Goal: Understand process/instructions: Learn how to perform a task or action

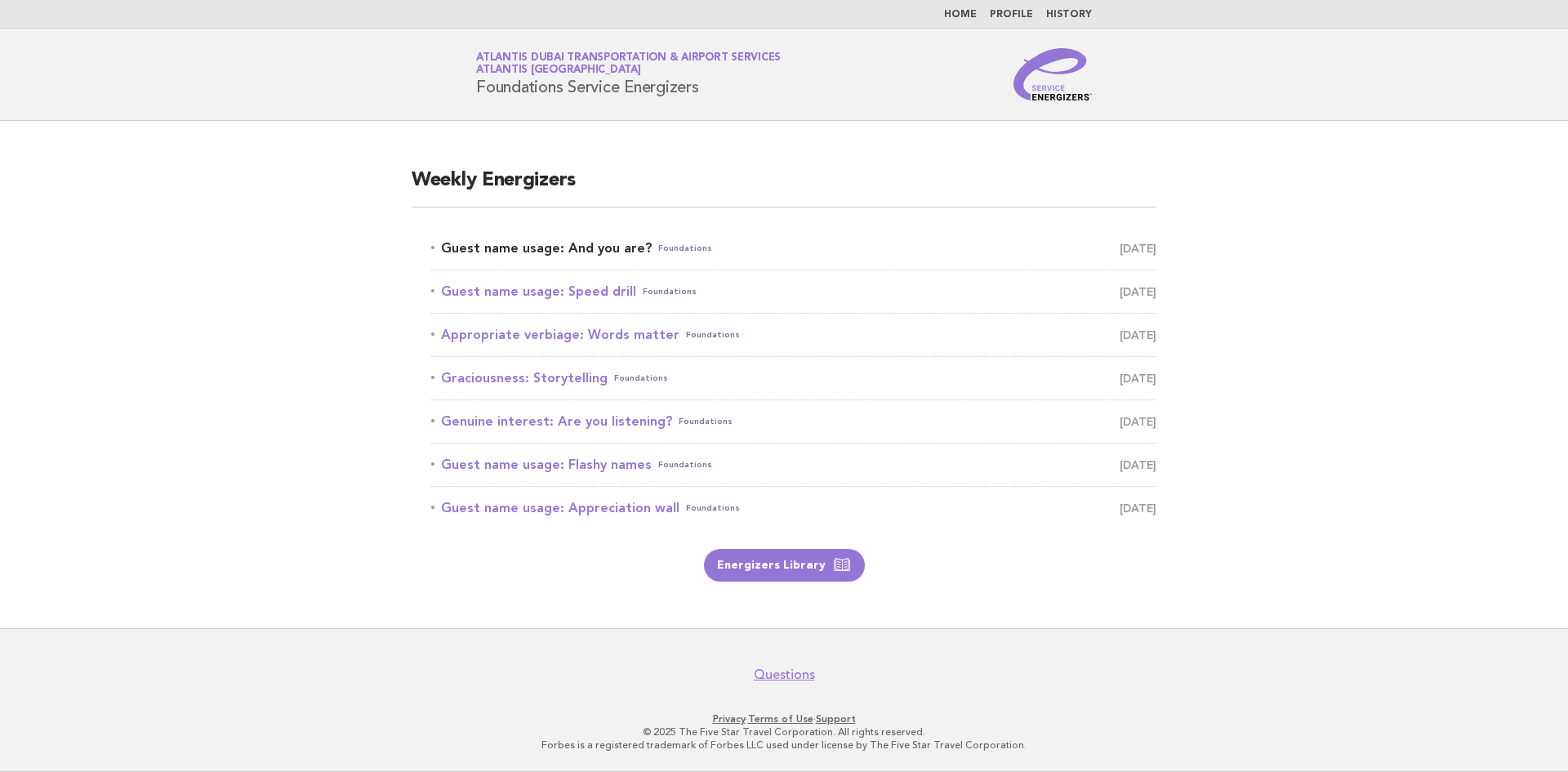
click at [620, 250] on link "Guest name usage: And you are? Foundations August 12" at bounding box center [794, 249] width 725 height 22
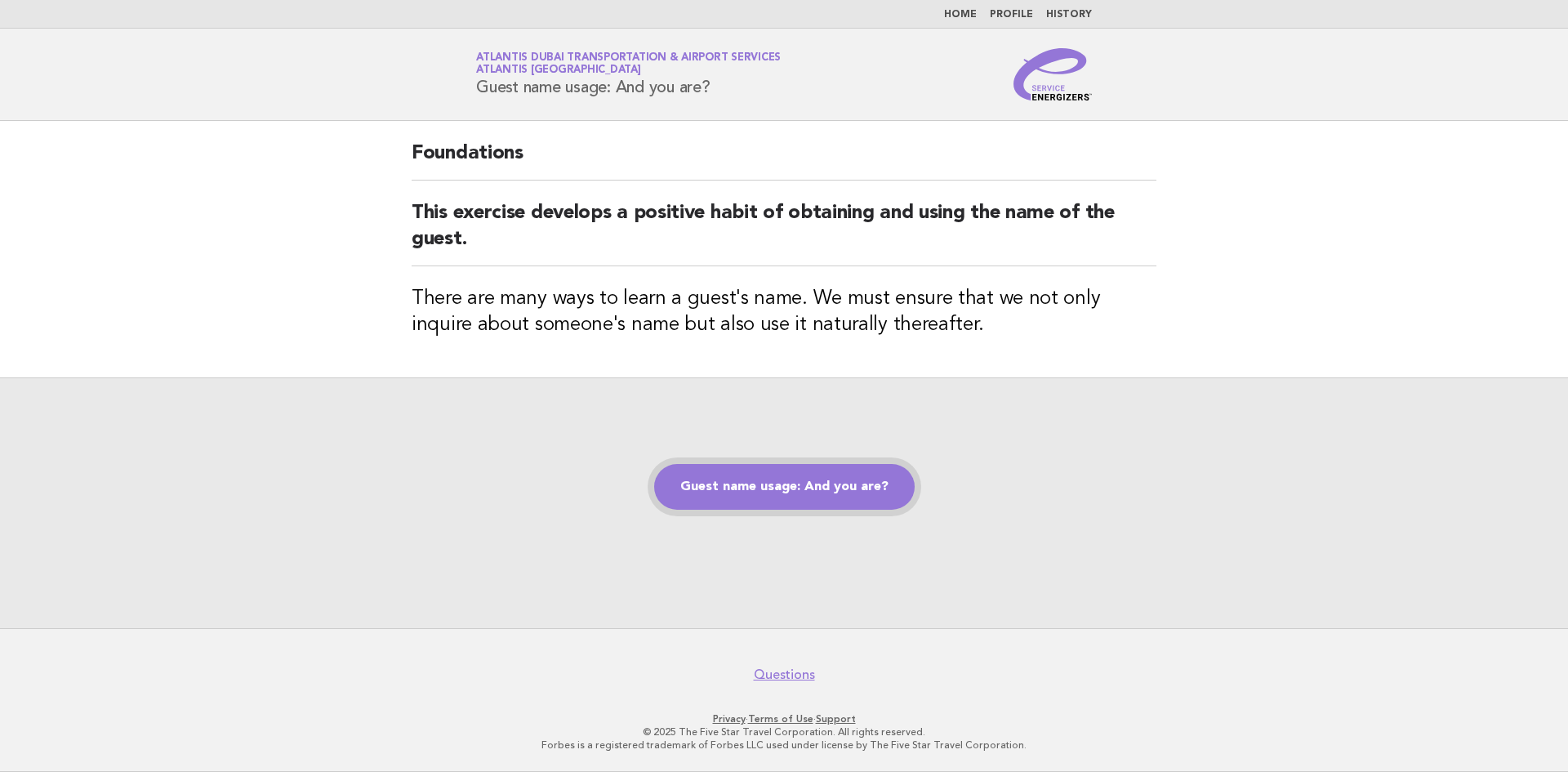
click at [736, 479] on link "Guest name usage: And you are?" at bounding box center [784, 487] width 261 height 46
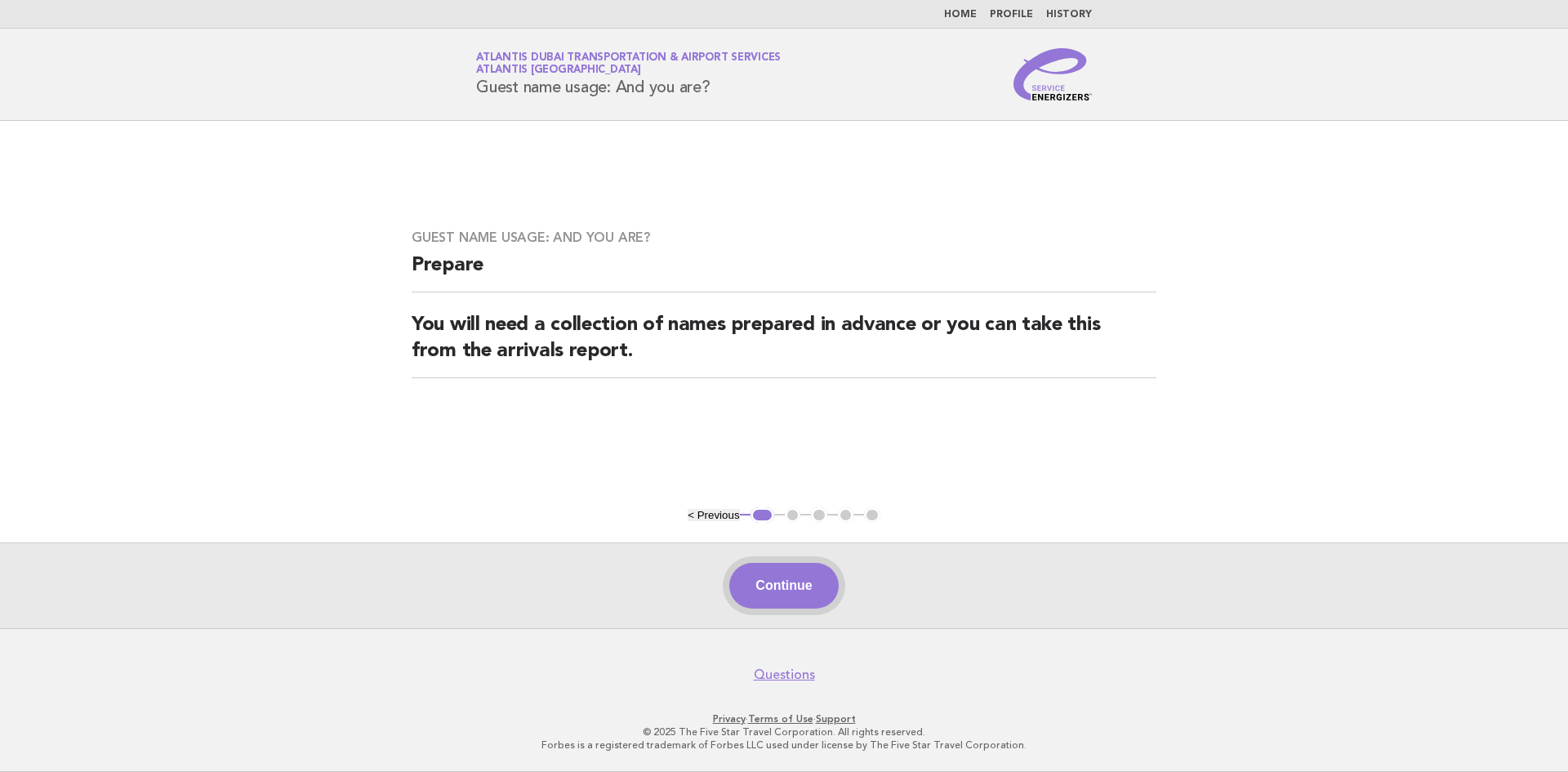
click at [755, 568] on button "Continue" at bounding box center [784, 585] width 108 height 46
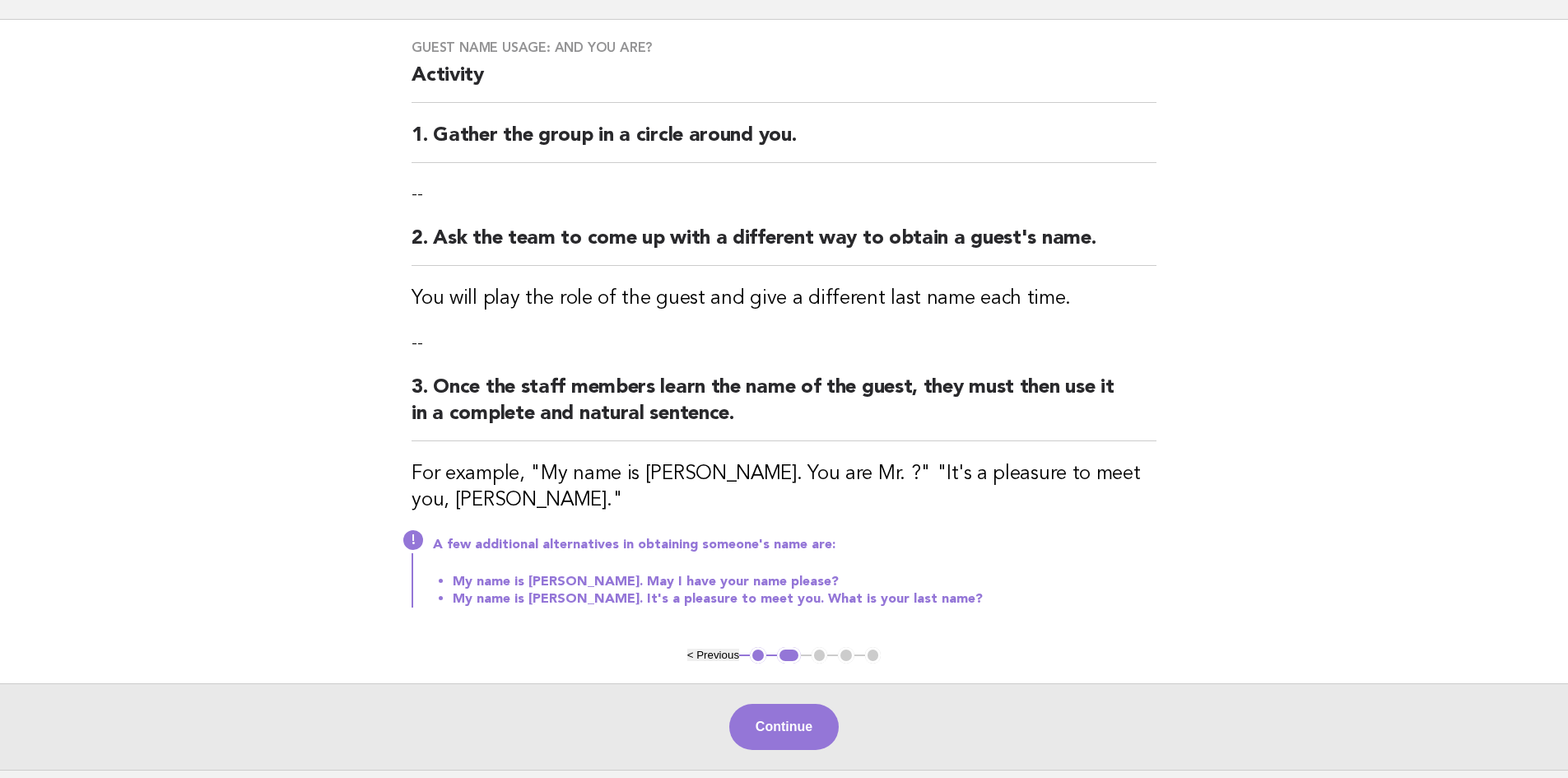
scroll to position [138, 0]
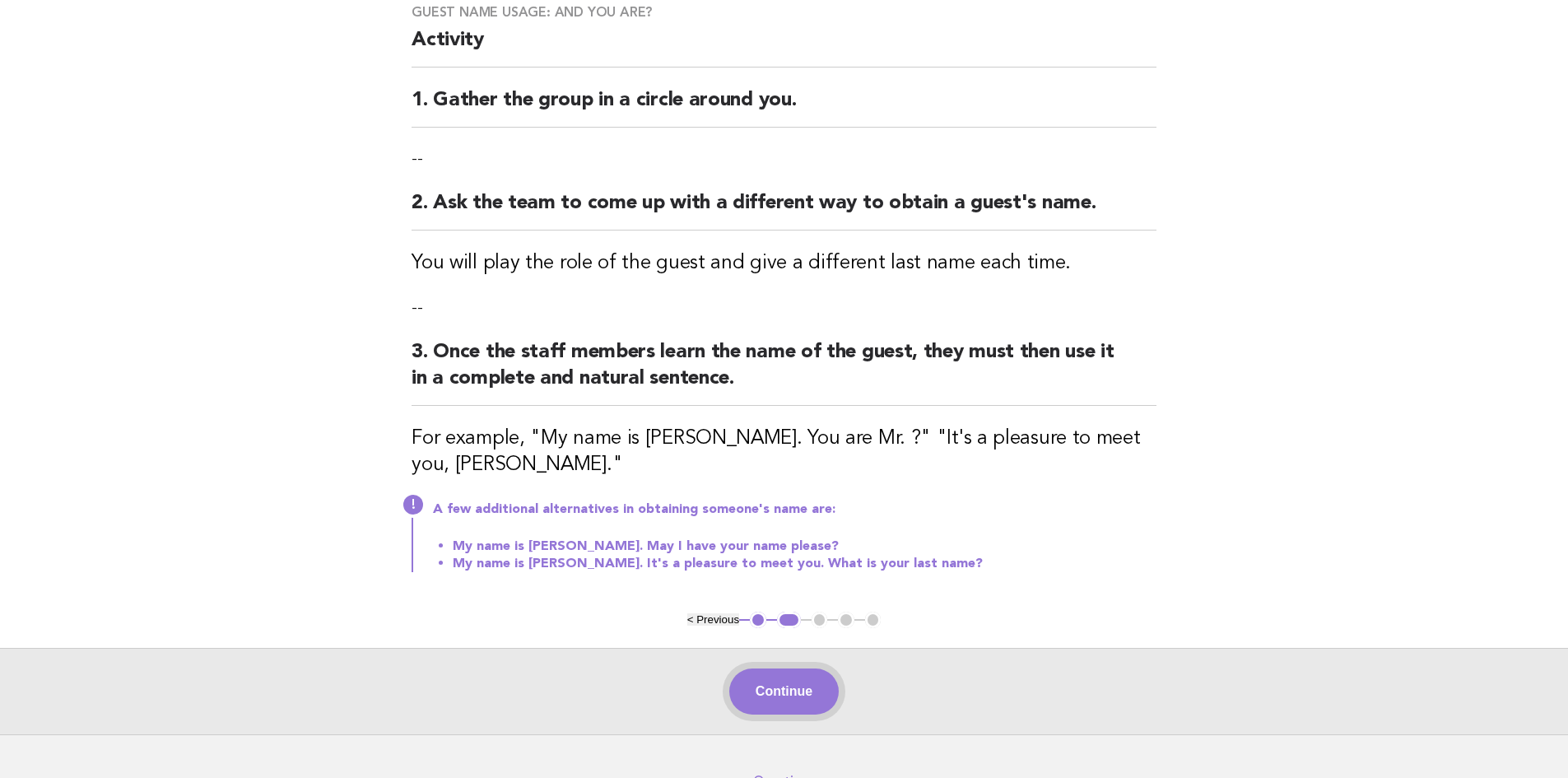
click at [791, 697] on button "Continue" at bounding box center [784, 691] width 109 height 46
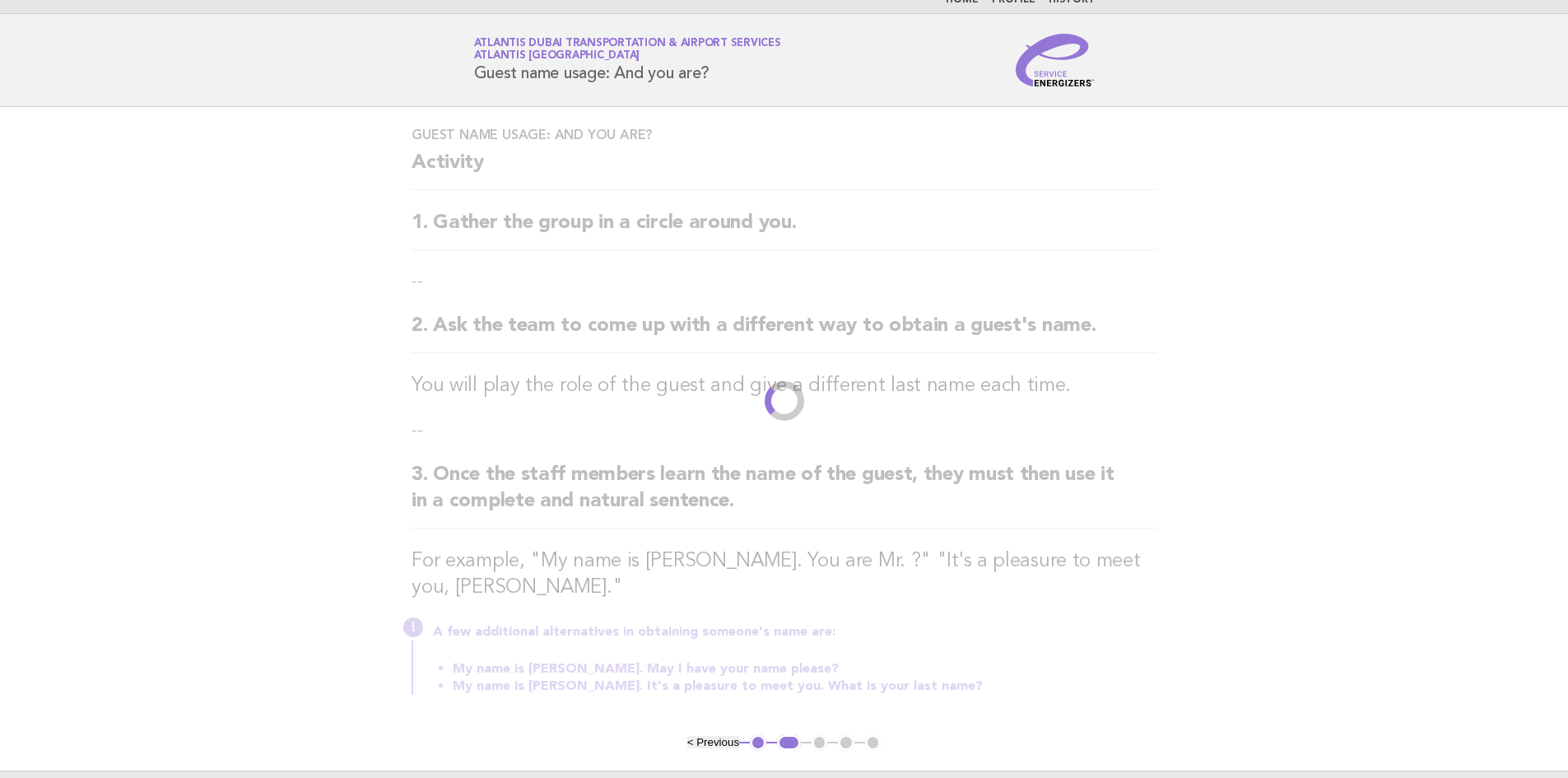
scroll to position [0, 0]
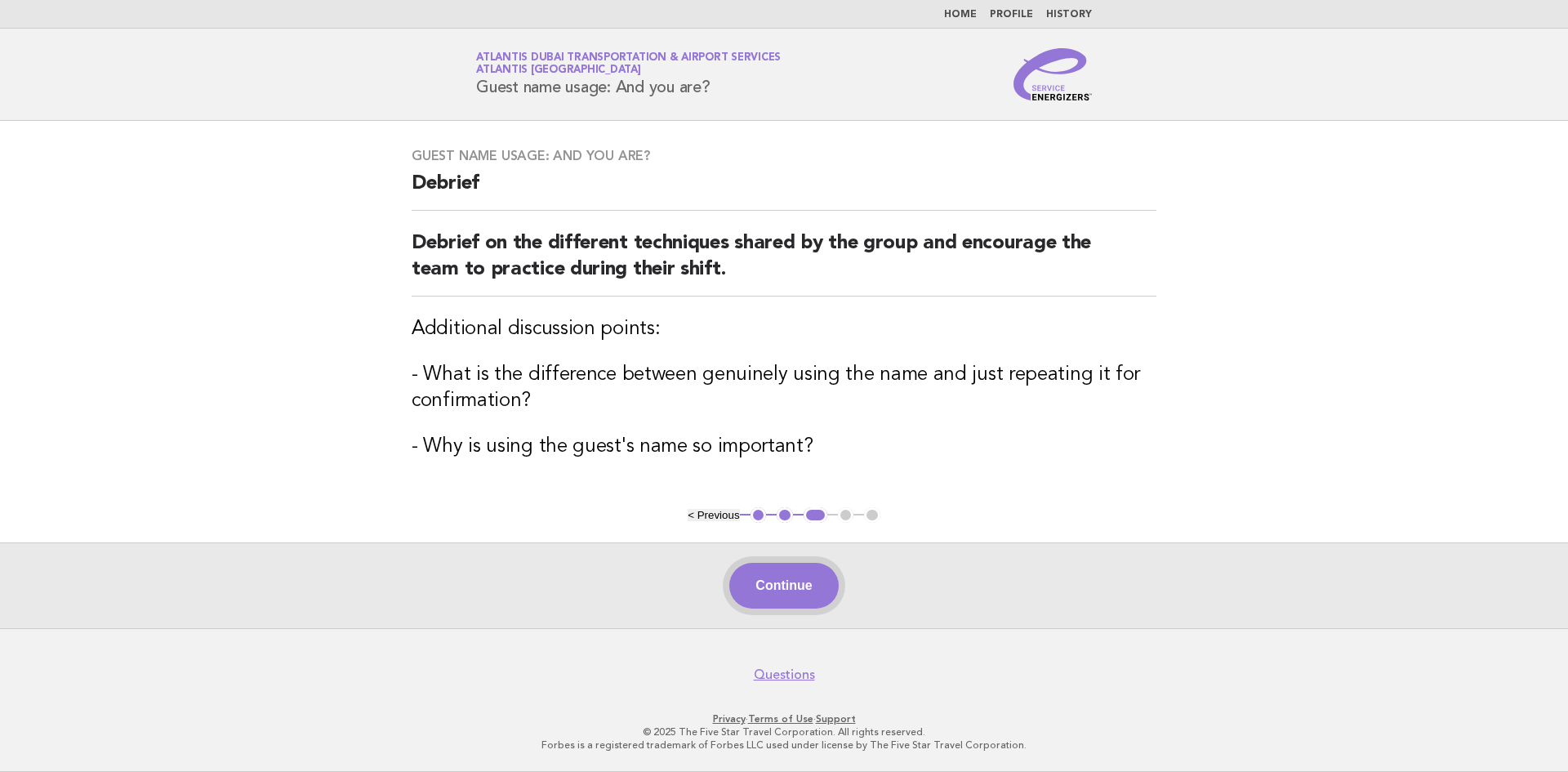
click at [775, 588] on button "Continue" at bounding box center [784, 585] width 108 height 46
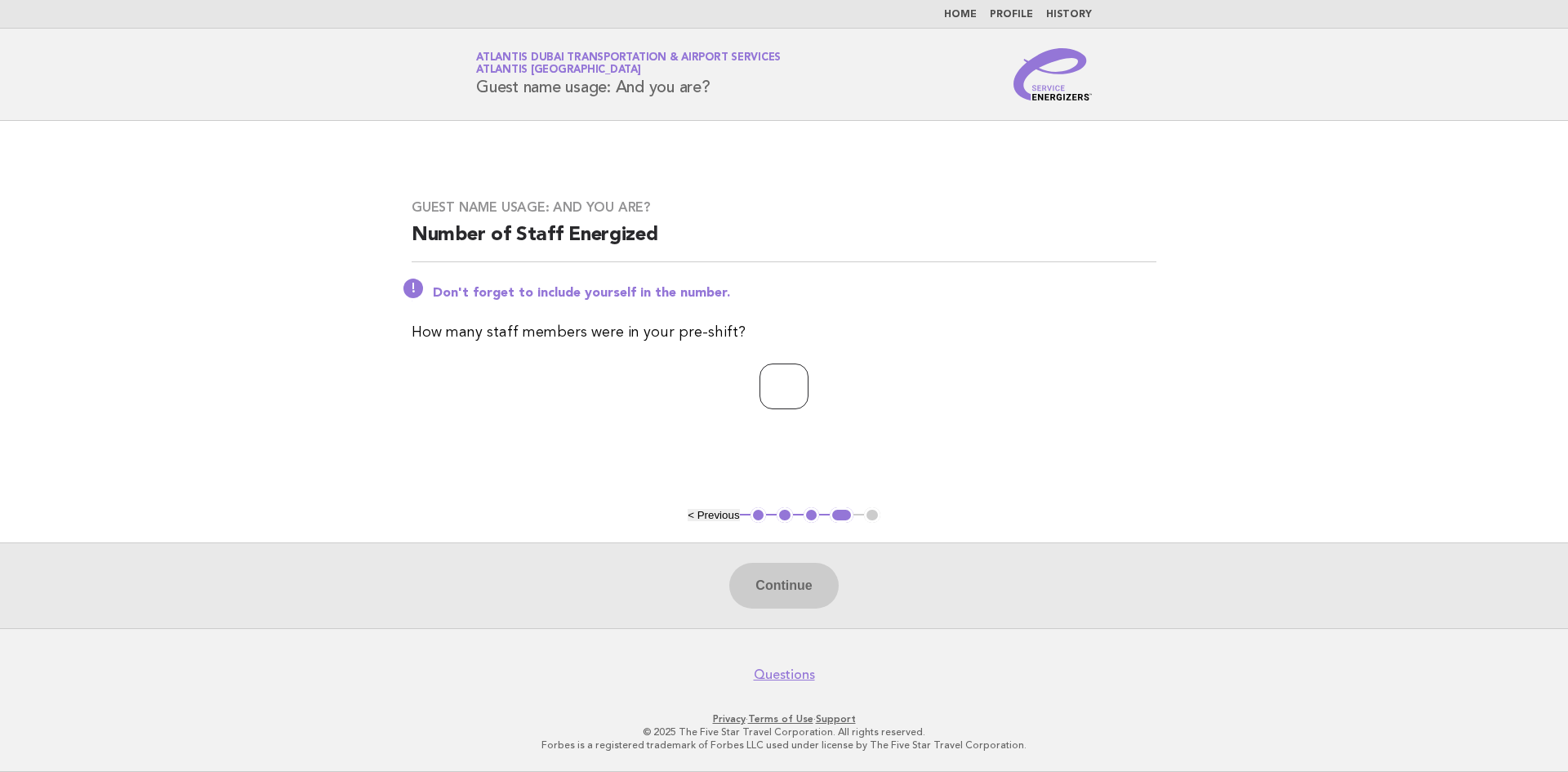
drag, startPoint x: 813, startPoint y: 381, endPoint x: 808, endPoint y: 398, distance: 17.7
type input "*"
click at [808, 379] on input "*" at bounding box center [784, 386] width 49 height 46
click at [776, 576] on button "Continue" at bounding box center [784, 585] width 108 height 46
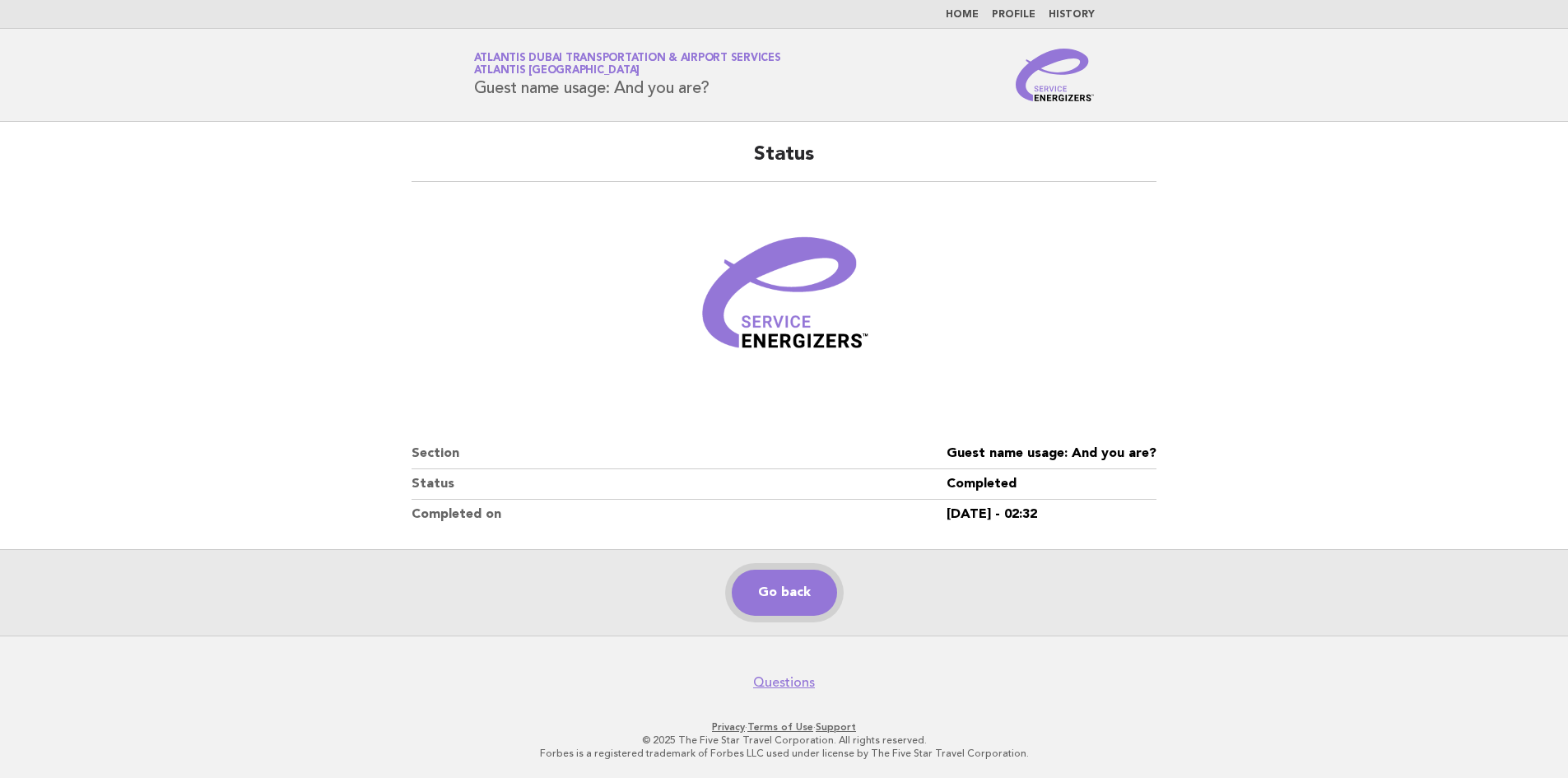
click at [793, 581] on link "Go back" at bounding box center [784, 592] width 105 height 46
